Goal: Task Accomplishment & Management: Use online tool/utility

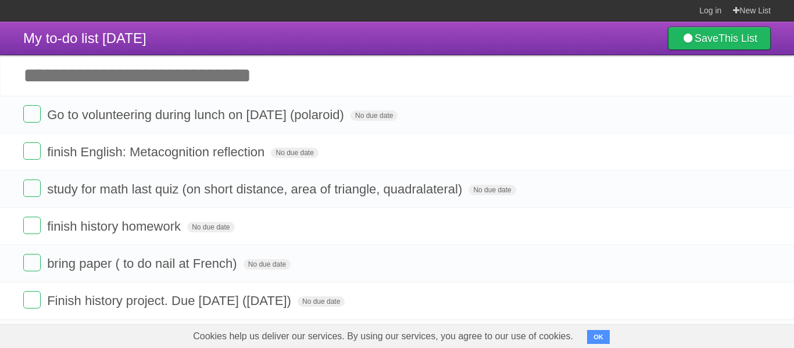
scroll to position [23, 0]
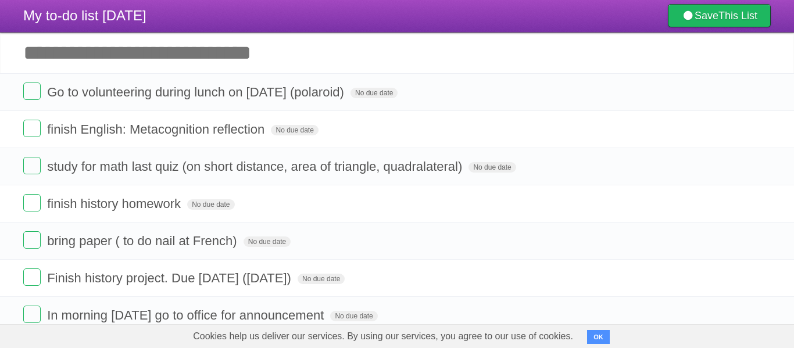
click at [242, 55] on input "Add another task" at bounding box center [397, 53] width 794 height 41
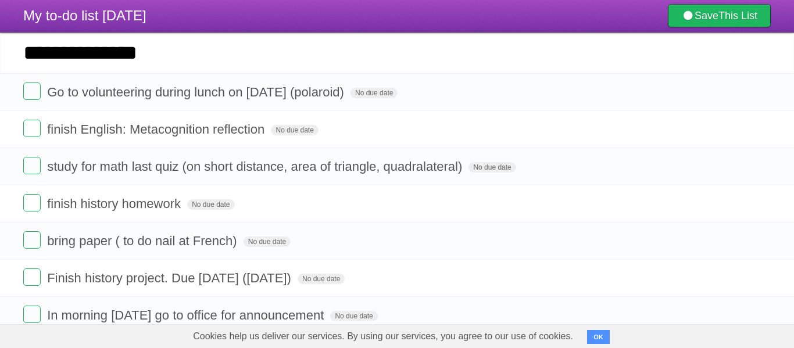
type input "**********"
click input "*********" at bounding box center [0, 0] width 0 height 0
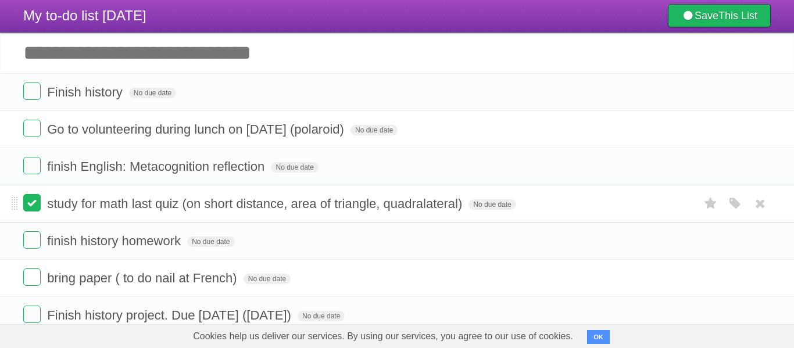
click at [28, 209] on label at bounding box center [31, 202] width 17 height 17
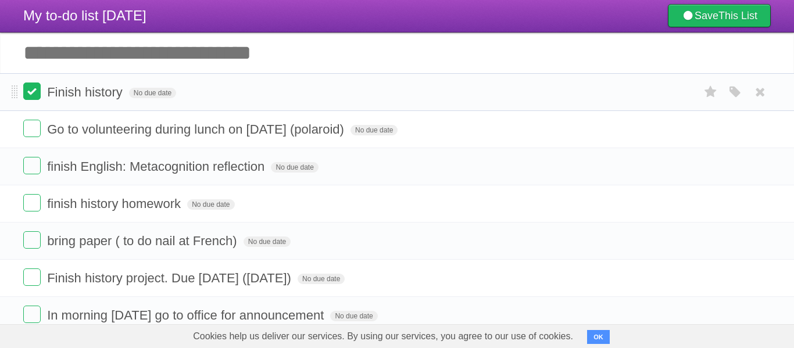
click at [26, 91] on label at bounding box center [31, 91] width 17 height 17
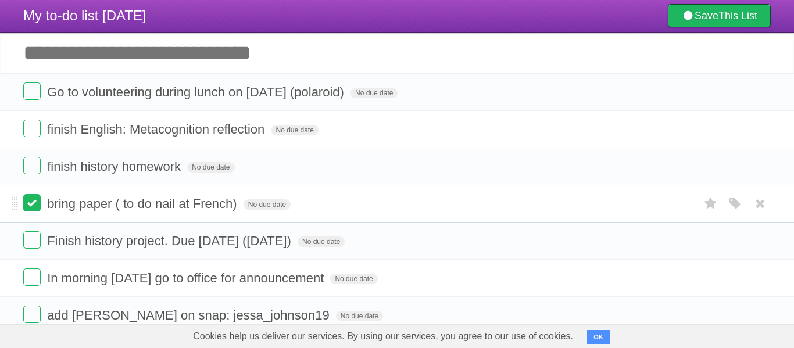
click at [31, 204] on label at bounding box center [31, 202] width 17 height 17
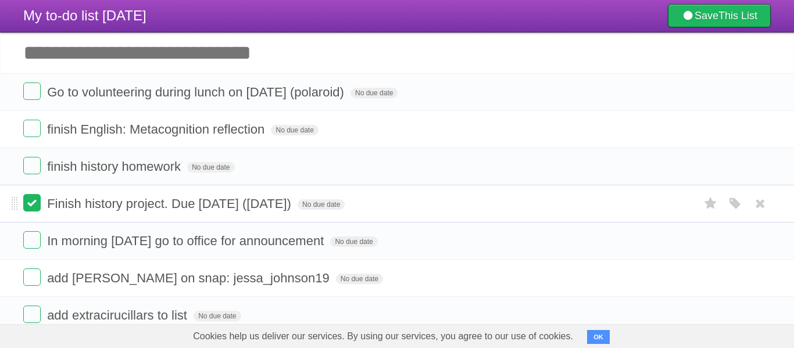
click at [31, 199] on label at bounding box center [31, 202] width 17 height 17
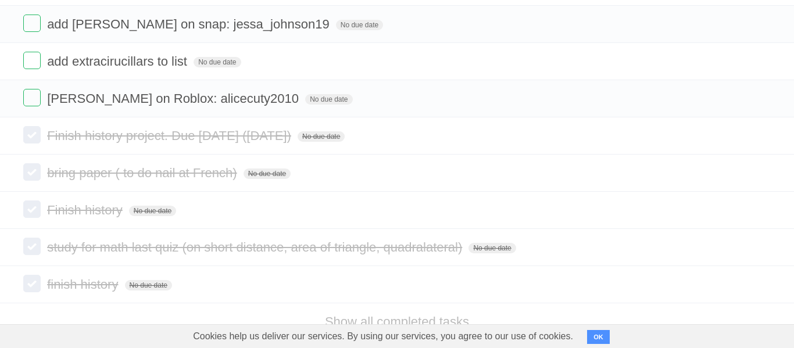
scroll to position [280, 0]
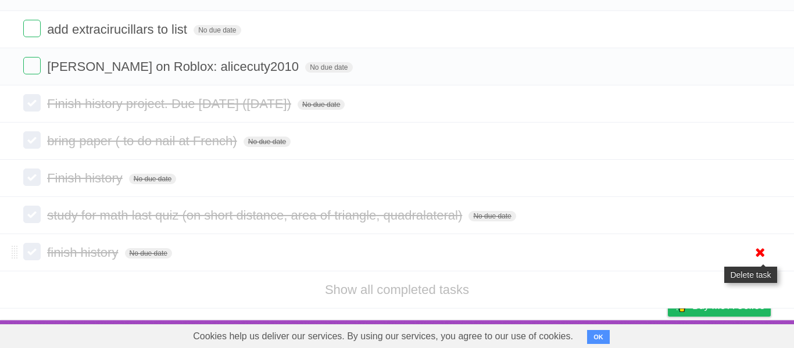
click at [761, 248] on icon at bounding box center [760, 252] width 16 height 19
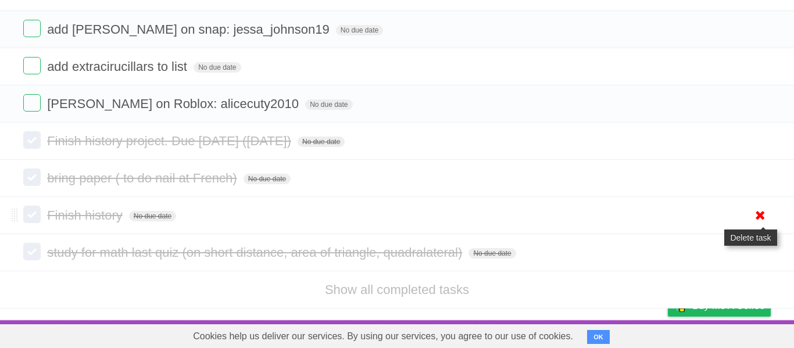
click at [755, 213] on icon at bounding box center [760, 215] width 16 height 19
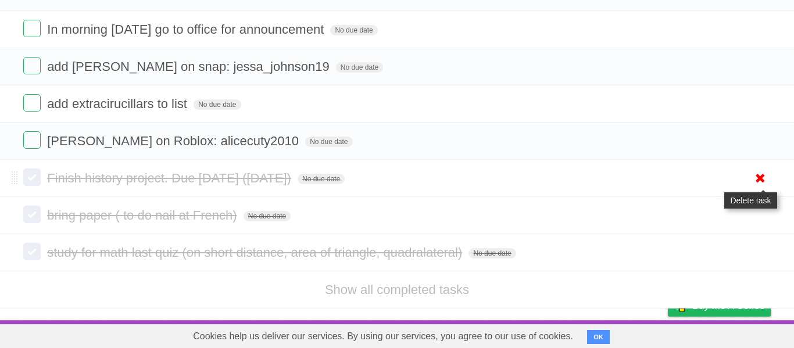
click at [760, 174] on icon at bounding box center [760, 178] width 16 height 19
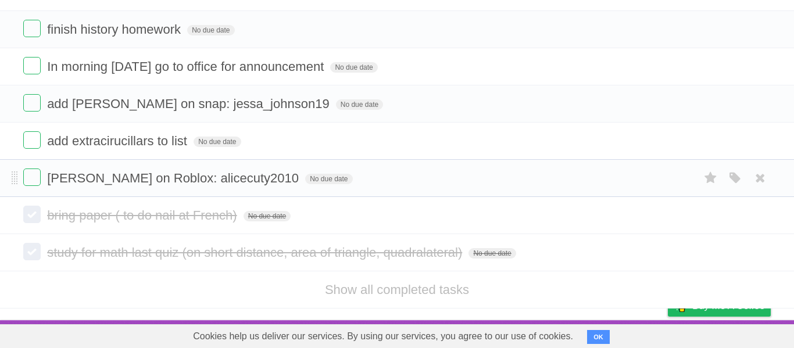
scroll to position [167, 0]
click at [757, 219] on icon at bounding box center [760, 215] width 16 height 19
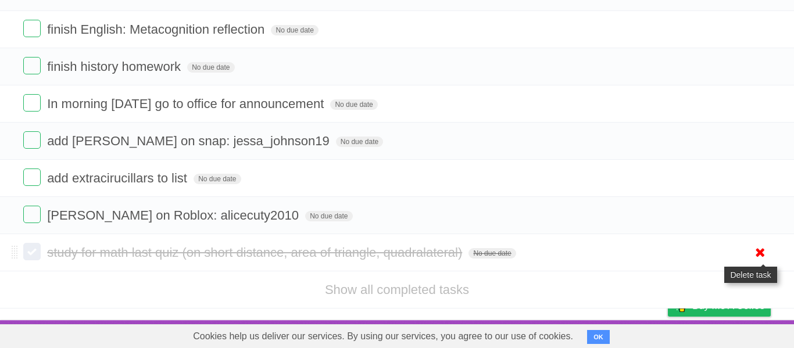
click at [764, 259] on icon at bounding box center [760, 252] width 16 height 19
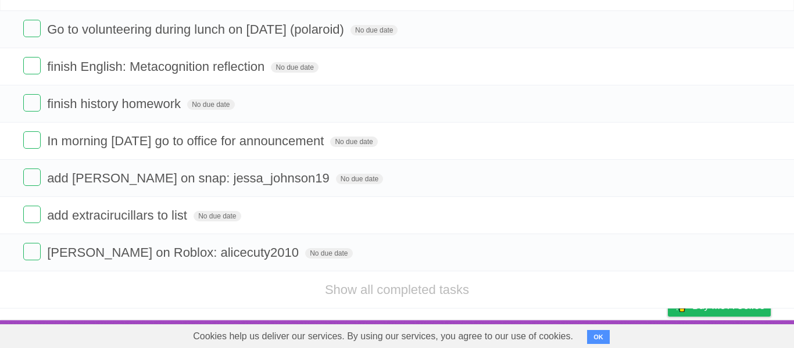
scroll to position [0, 0]
